Goal: Task Accomplishment & Management: Manage account settings

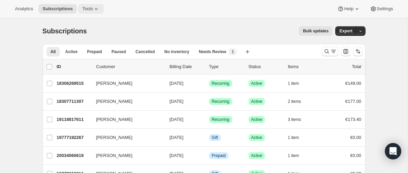
click at [100, 6] on icon at bounding box center [96, 8] width 7 height 7
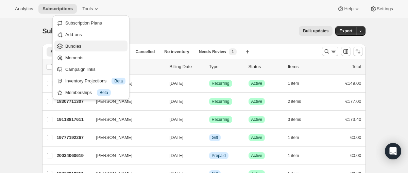
click at [99, 46] on span "Bundles" at bounding box center [95, 46] width 60 height 7
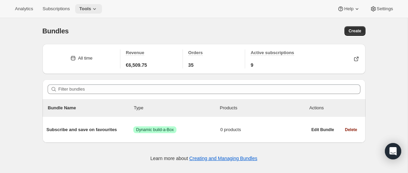
click at [98, 10] on icon at bounding box center [94, 8] width 7 height 7
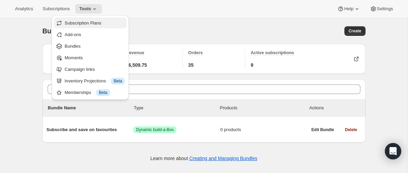
click at [100, 24] on span "Subscription Plans" at bounding box center [83, 22] width 37 height 5
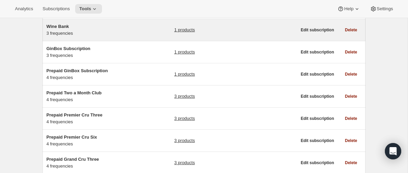
scroll to position [163, 0]
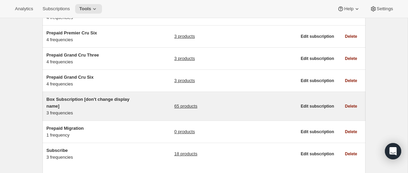
click at [112, 103] on h5 "Box Subscription [don't change display name]" at bounding box center [89, 103] width 85 height 14
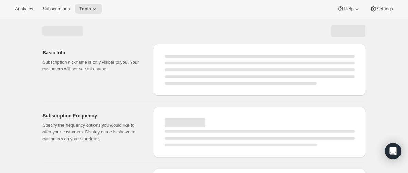
select select "WEEK"
select select "MONTH"
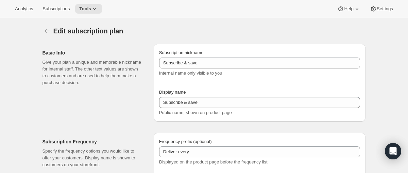
type input "Box Subscription [don't change display name]"
type input "Subscribe and save on favourites"
type input "1"
select select "MONTH"
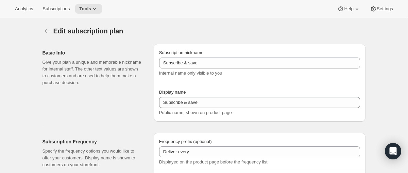
type input "1 month"
type input "2"
type input "2 months"
type input "Totally flexible! Modify or cancel your subscription any time"
select select "MONTH"
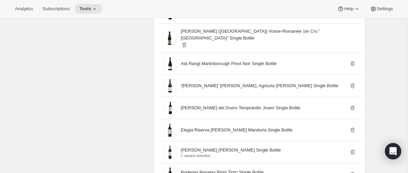
scroll to position [784, 0]
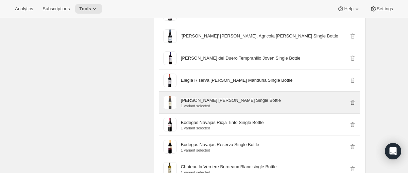
click at [354, 106] on icon "button" at bounding box center [352, 102] width 7 height 7
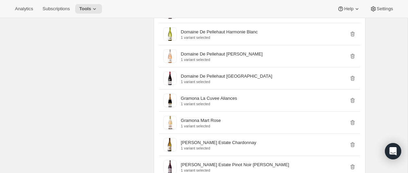
scroll to position [2015, 0]
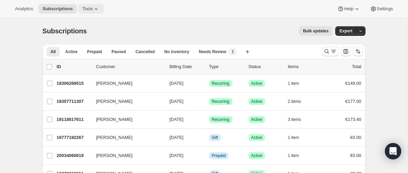
click at [90, 12] on button "Tools" at bounding box center [90, 9] width 25 height 10
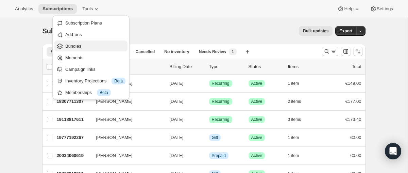
click at [99, 43] on span "Bundles" at bounding box center [95, 46] width 60 height 7
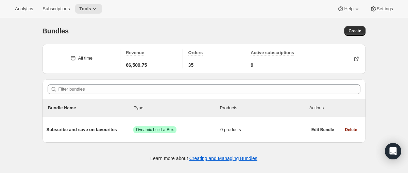
scroll to position [18, 0]
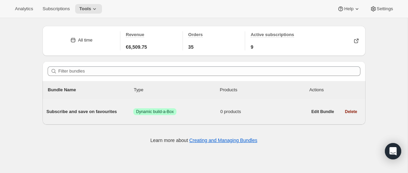
click at [107, 109] on span "Subscribe and save on favourites" at bounding box center [90, 111] width 87 height 7
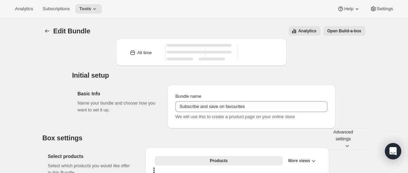
type input "Subscribe and save on favourites"
radio input "true"
checkbox input "true"
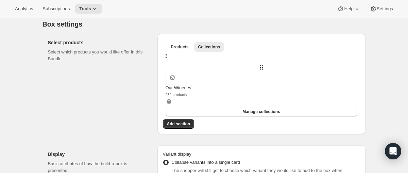
scroll to position [116, 0]
click at [176, 50] on span "Products" at bounding box center [180, 47] width 18 height 5
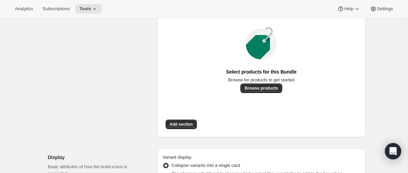
scroll to position [216, 0]
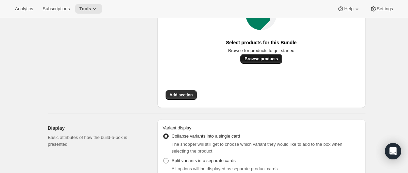
click at [259, 62] on span "Browse products" at bounding box center [260, 58] width 33 height 5
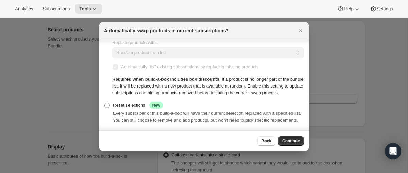
scroll to position [62, 0]
click at [305, 31] on button "Close" at bounding box center [301, 31] width 10 height 10
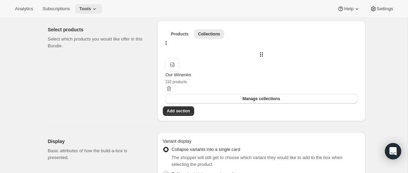
click at [91, 11] on span "Tools" at bounding box center [85, 8] width 12 height 5
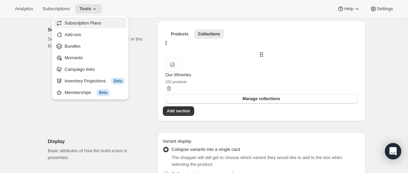
click at [98, 27] on button "Subscription Plans" at bounding box center [90, 22] width 73 height 11
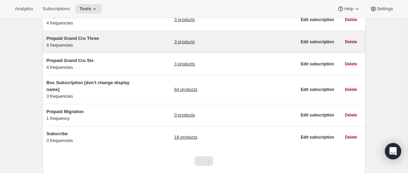
scroll to position [202, 0]
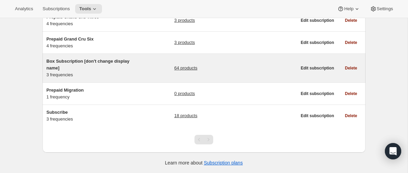
click at [104, 65] on h5 "Box Subscription [don't change display name]" at bounding box center [89, 65] width 85 height 14
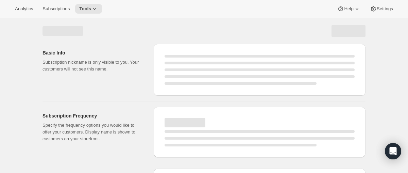
select select "WEEK"
select select "MONTH"
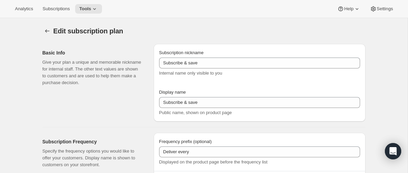
select select "MONTH"
type input "Box Subscription [don't change display name]"
type input "Subscribe and save on favourites"
type input "1"
type input "1 month"
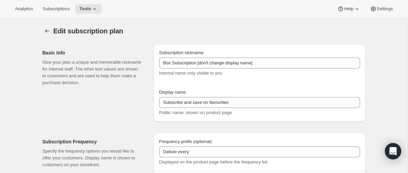
type input "2"
type input "2 months"
type input "Totally flexible! Modify or cancel your subscription any time"
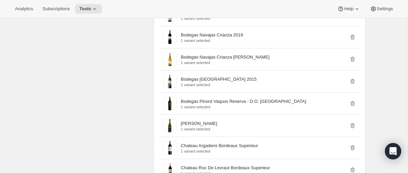
scroll to position [1347, 0]
